Goal: Navigation & Orientation: Understand site structure

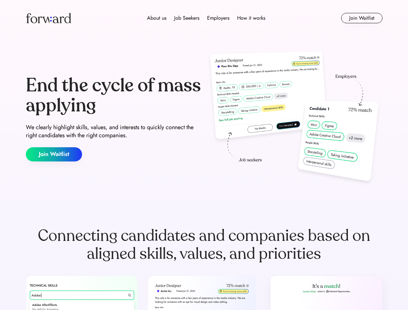
click at [204, 155] on div "End the cycle of mass applying We clearly highlight skills, values, and interes…" at bounding box center [204, 118] width 357 height 139
click at [204, 18] on div "About us Job Seekers Employers How it works" at bounding box center [206, 18] width 255 height 8
click at [48, 18] on img at bounding box center [48, 18] width 45 height 10
click at [206, 18] on div "About us Job Seekers Employers How it works" at bounding box center [206, 18] width 255 height 8
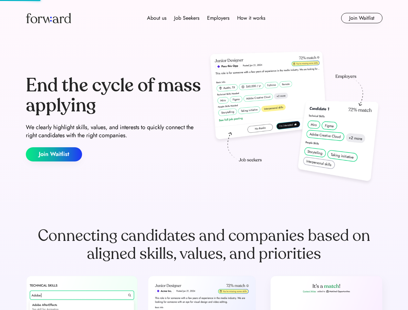
click at [157, 18] on div "About us" at bounding box center [156, 18] width 19 height 8
click at [187, 18] on div "Job Seekers" at bounding box center [186, 18] width 25 height 8
click at [218, 18] on div "Employers" at bounding box center [218, 18] width 22 height 8
click at [251, 18] on div "How it works" at bounding box center [251, 18] width 28 height 8
click at [362, 18] on button "Join Waitlist" at bounding box center [361, 18] width 41 height 10
